Goal: Find specific page/section: Find specific page/section

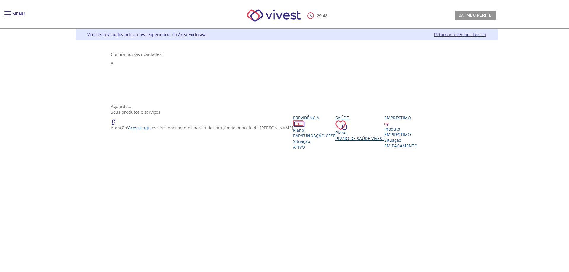
click at [336, 136] on span "Plano de Saúde VIVEST" at bounding box center [360, 139] width 49 height 6
click at [333, 136] on span "Plano de Saúde VIVEST" at bounding box center [357, 139] width 49 height 6
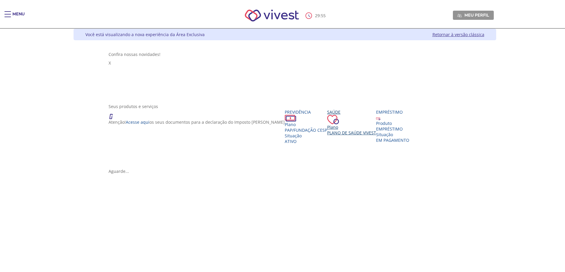
click at [327, 112] on div "Saúde" at bounding box center [351, 116] width 49 height 15
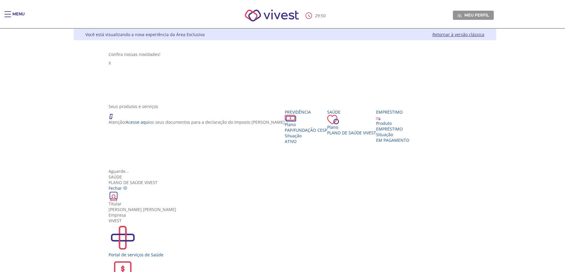
scroll to position [11, 0]
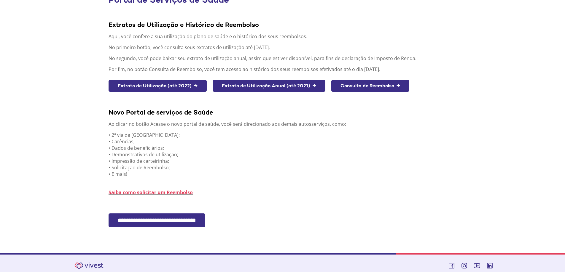
scroll to position [66, 0]
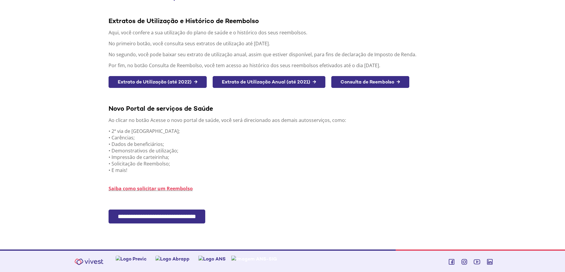
click at [205, 216] on input "**********" at bounding box center [157, 217] width 97 height 14
